Goal: Information Seeking & Learning: Learn about a topic

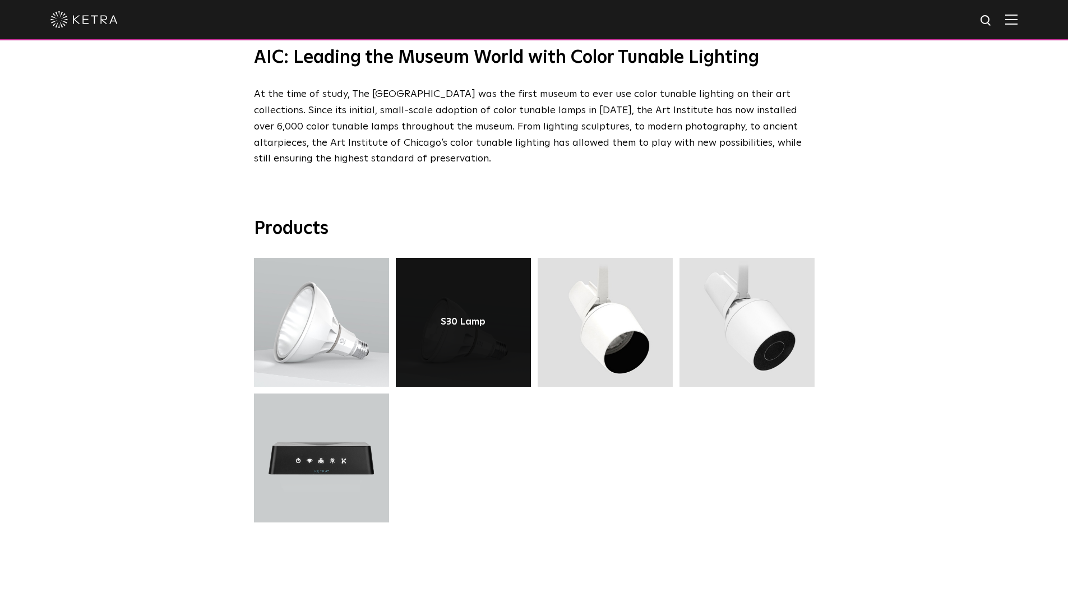
scroll to position [3365, 0]
